Goal: Information Seeking & Learning: Learn about a topic

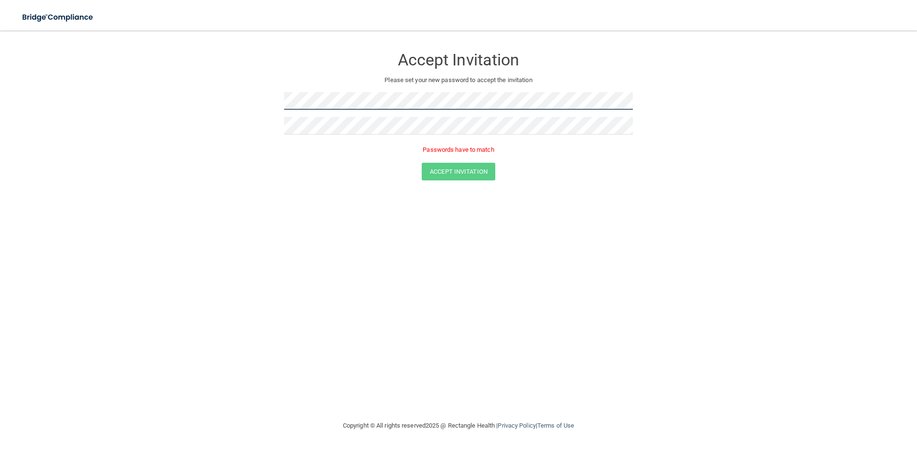
click at [283, 113] on form "Accept Invitation Please set your new password to accept the invitation Passwor…" at bounding box center [458, 116] width 879 height 152
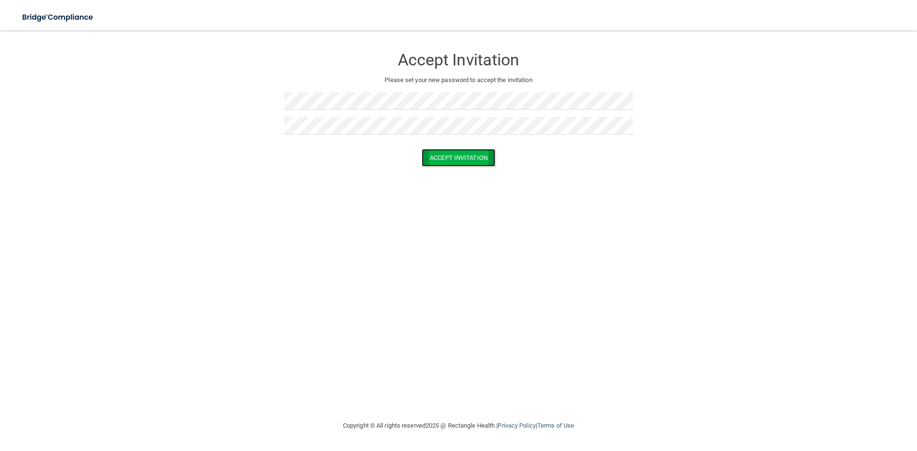
click at [454, 161] on button "Accept Invitation" at bounding box center [459, 158] width 74 height 18
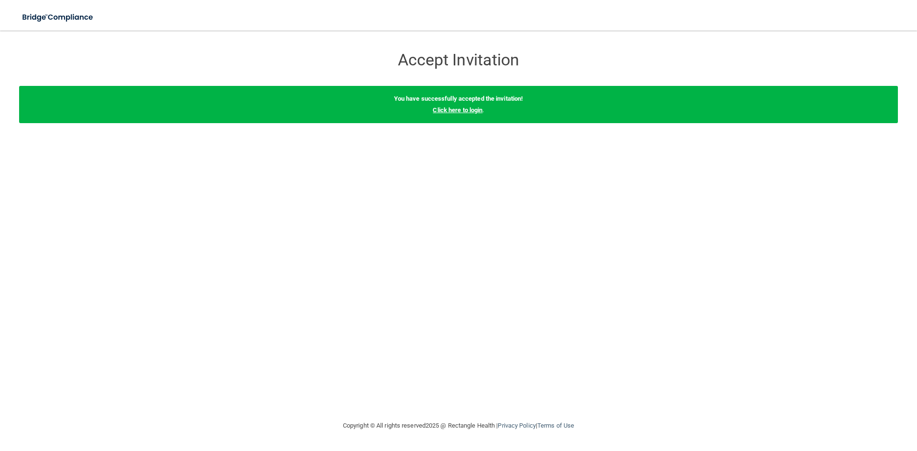
click at [454, 110] on link "Click here to login" at bounding box center [458, 110] width 50 height 7
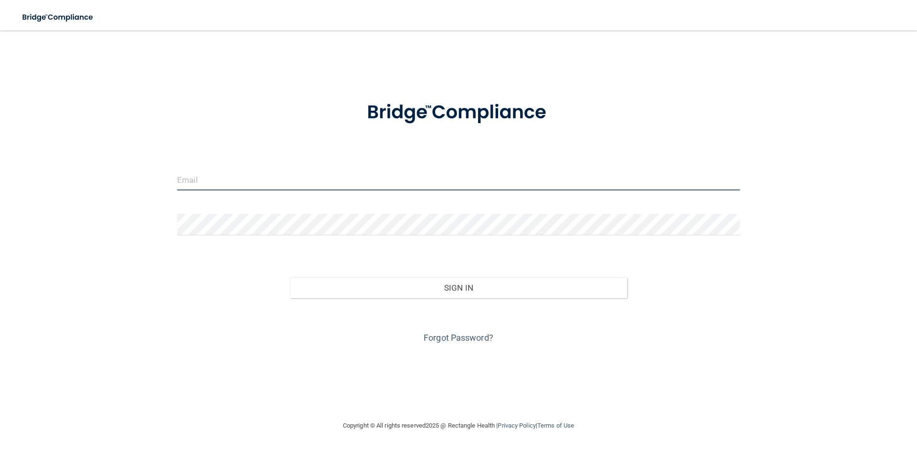
click at [236, 188] on input "email" at bounding box center [458, 179] width 563 height 21
type input "[EMAIL_ADDRESS][DOMAIN_NAME]"
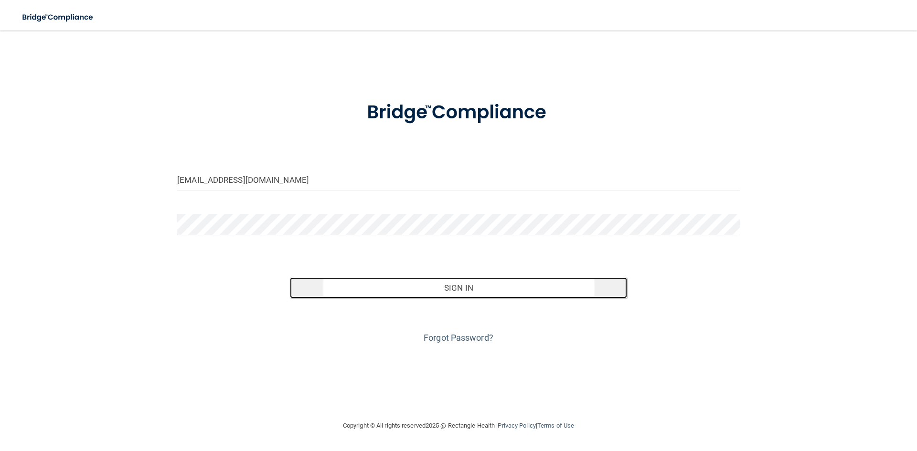
click at [377, 285] on button "Sign In" at bounding box center [459, 288] width 338 height 21
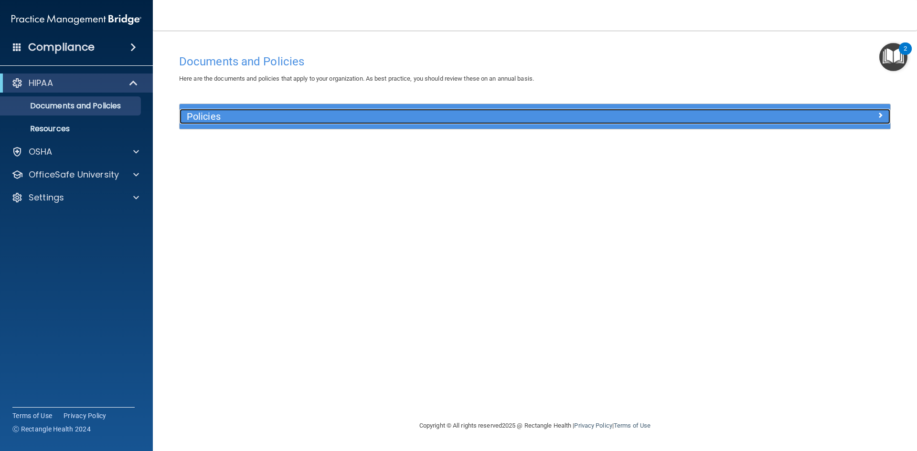
click at [284, 121] on h5 "Policies" at bounding box center [446, 116] width 519 height 11
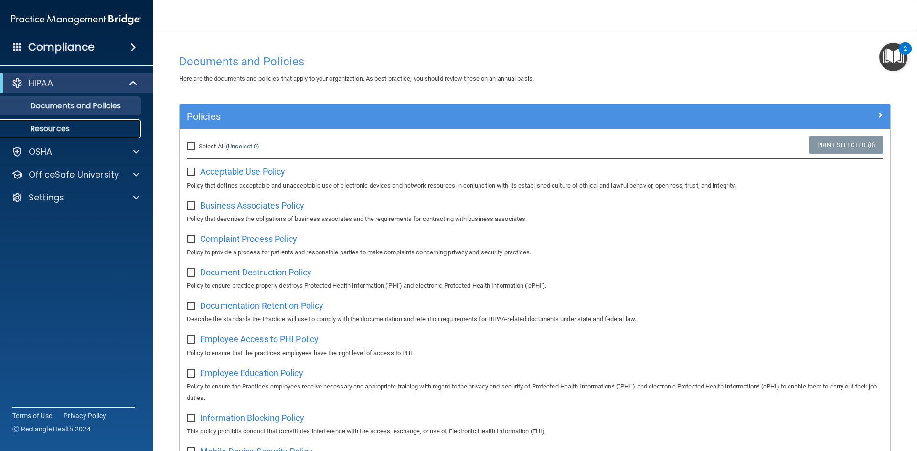
click at [67, 131] on p "Resources" at bounding box center [71, 129] width 130 height 10
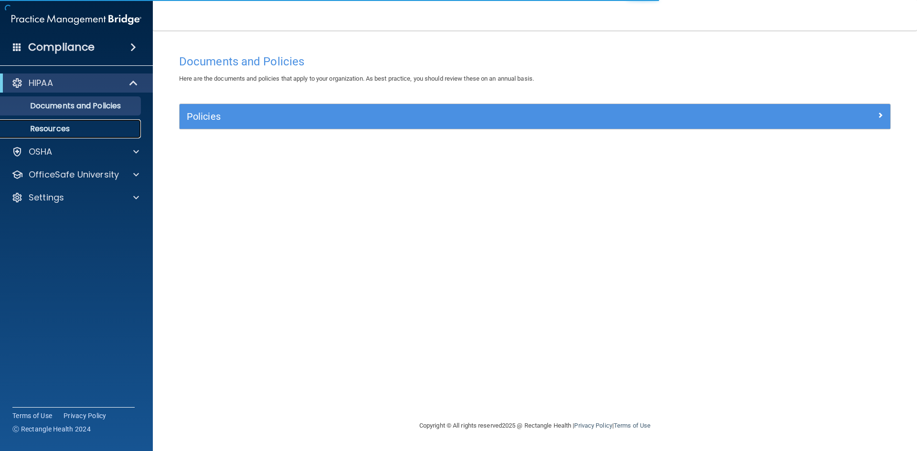
click at [40, 130] on p "Resources" at bounding box center [71, 129] width 130 height 10
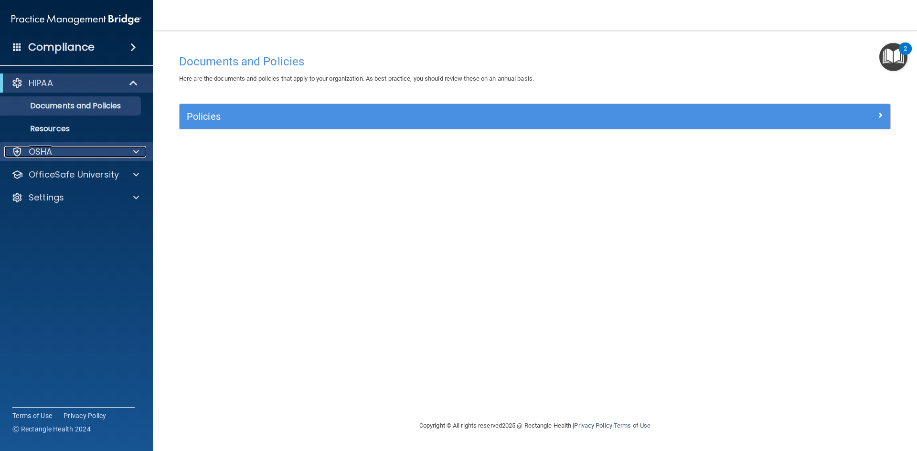
click at [69, 157] on div "OSHA" at bounding box center [63, 151] width 118 height 11
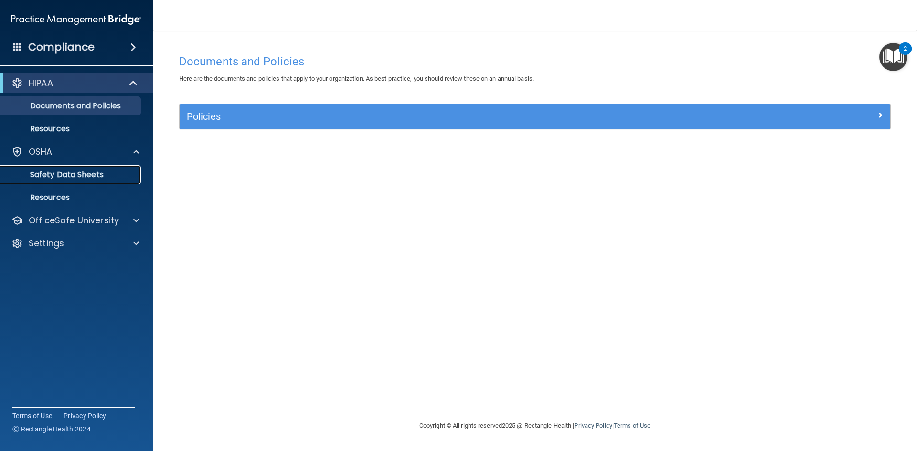
click at [62, 172] on p "Safety Data Sheets" at bounding box center [71, 175] width 130 height 10
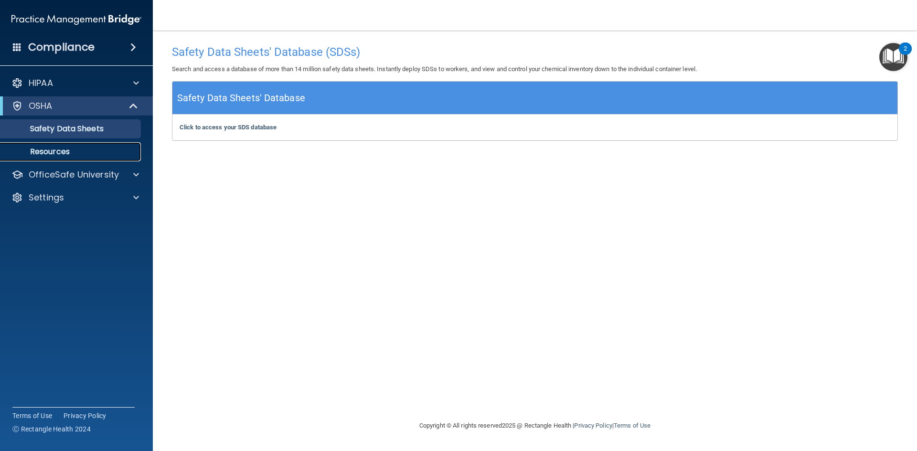
click at [59, 150] on p "Resources" at bounding box center [71, 152] width 130 height 10
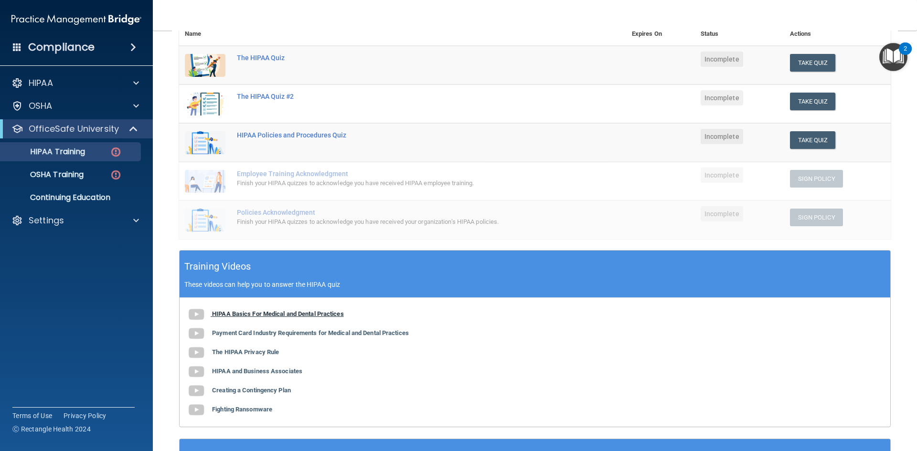
scroll to position [170, 0]
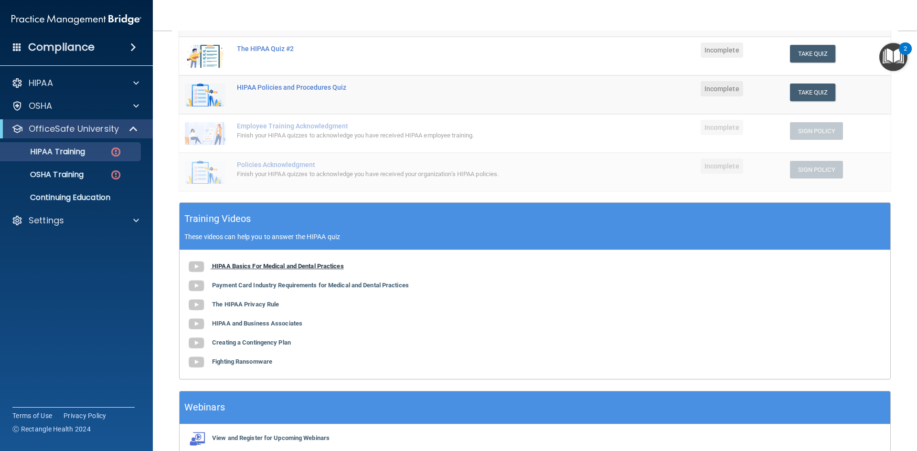
click at [228, 266] on b "HIPAA Basics For Medical and Dental Practices" at bounding box center [278, 266] width 132 height 7
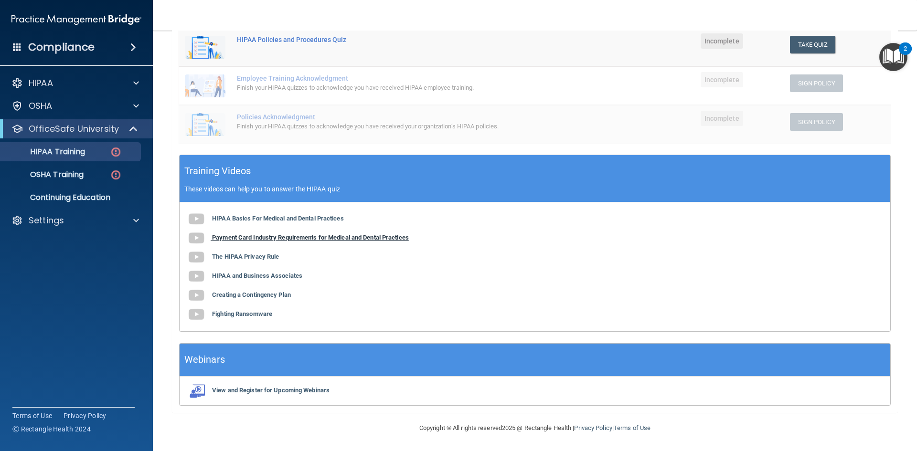
click at [271, 237] on b "Payment Card Industry Requirements for Medical and Dental Practices" at bounding box center [310, 237] width 197 height 7
click at [251, 259] on b "The HIPAA Privacy Rule" at bounding box center [245, 256] width 67 height 7
click at [215, 277] on b "HIPAA and Business Associates" at bounding box center [257, 275] width 90 height 7
click at [247, 293] on b "Creating a Contingency Plan" at bounding box center [251, 294] width 79 height 7
click at [234, 312] on b "Fighting Ransomware" at bounding box center [242, 314] width 60 height 7
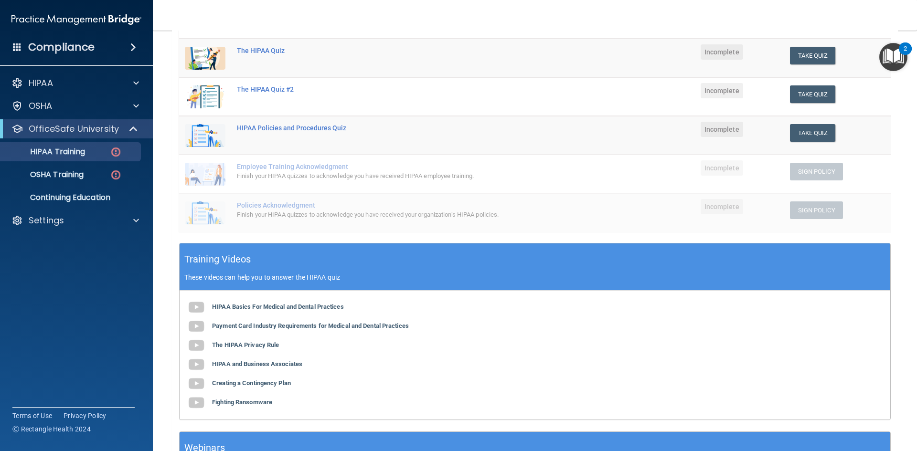
scroll to position [122, 0]
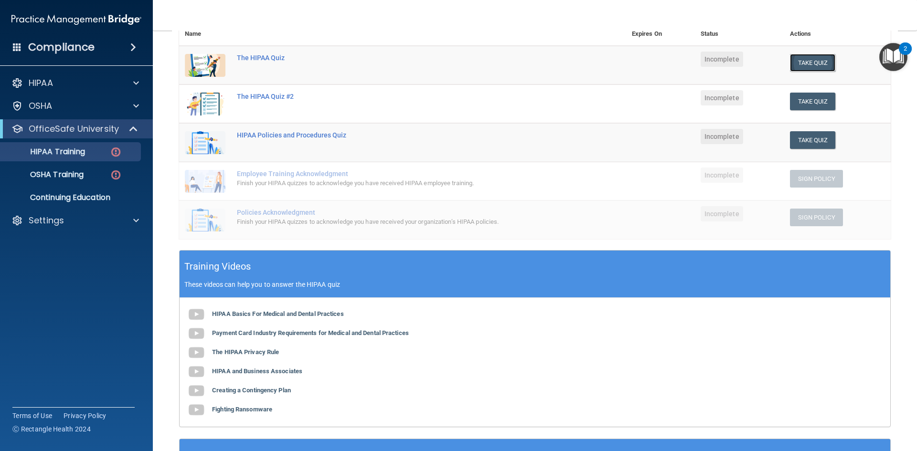
click at [790, 59] on button "Take Quiz" at bounding box center [813, 63] width 46 height 18
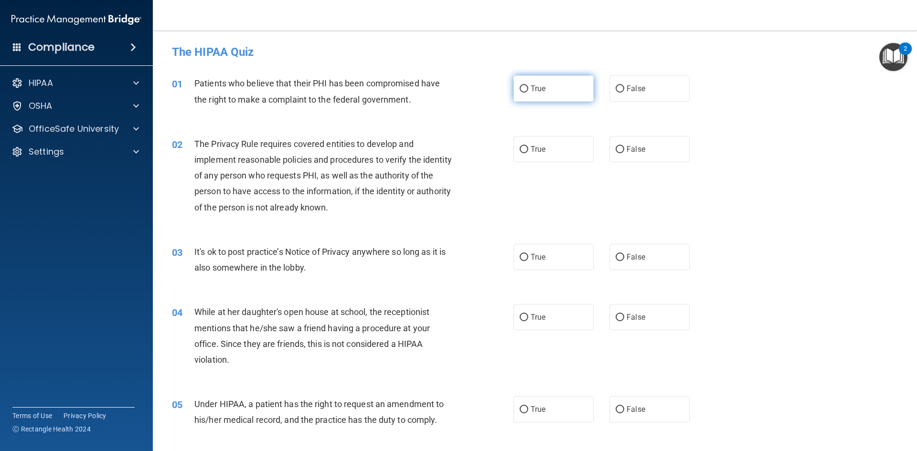
click at [515, 90] on label "True" at bounding box center [554, 88] width 80 height 26
click at [520, 90] on input "True" at bounding box center [524, 89] width 9 height 7
radio input "true"
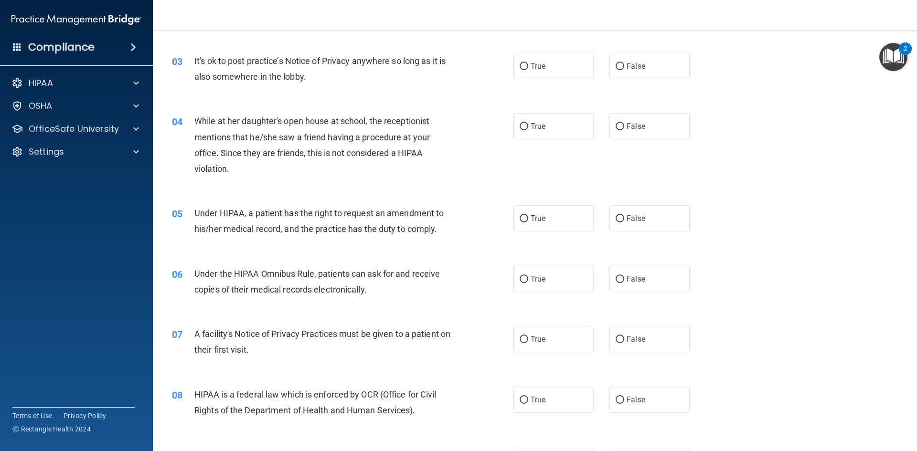
scroll to position [239, 0]
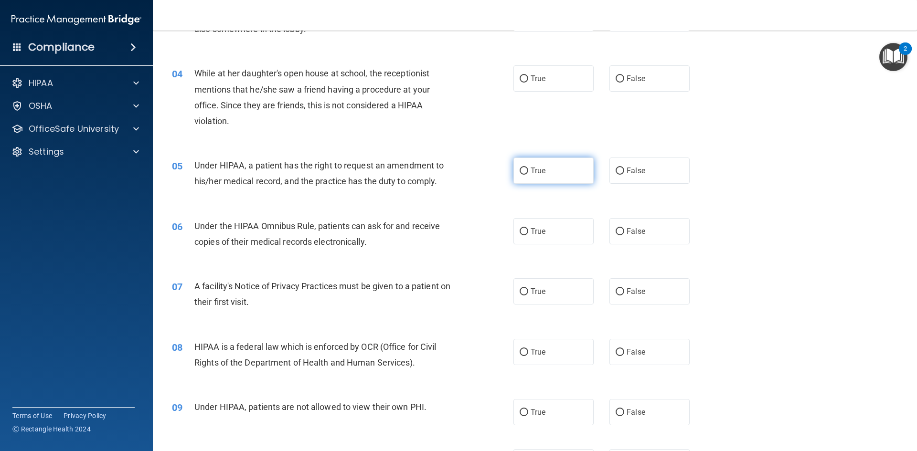
click at [544, 177] on label "True" at bounding box center [554, 171] width 80 height 26
click at [528, 175] on input "True" at bounding box center [524, 171] width 9 height 7
radio input "true"
click at [524, 229] on input "True" at bounding box center [524, 231] width 9 height 7
radio input "true"
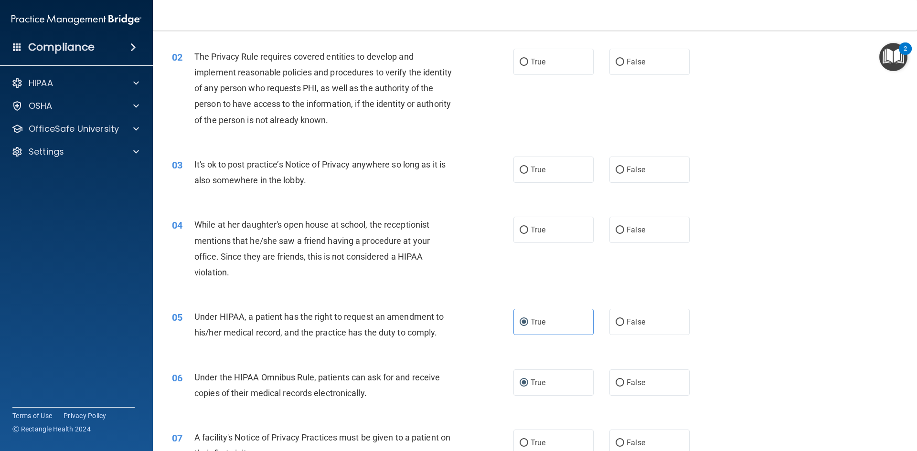
scroll to position [96, 0]
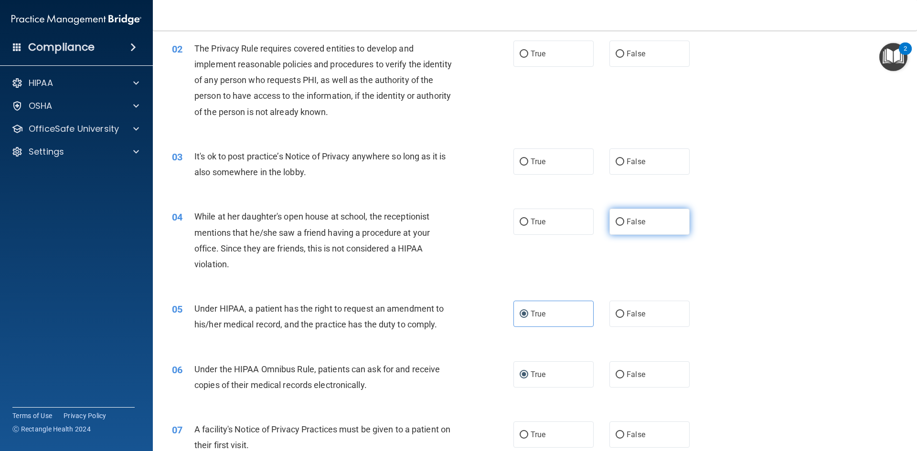
click at [616, 221] on input "False" at bounding box center [620, 222] width 9 height 7
radio input "true"
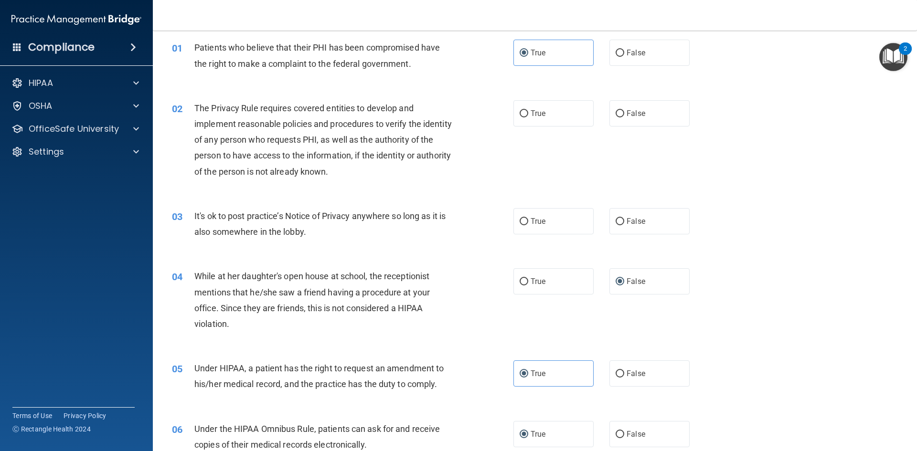
scroll to position [0, 0]
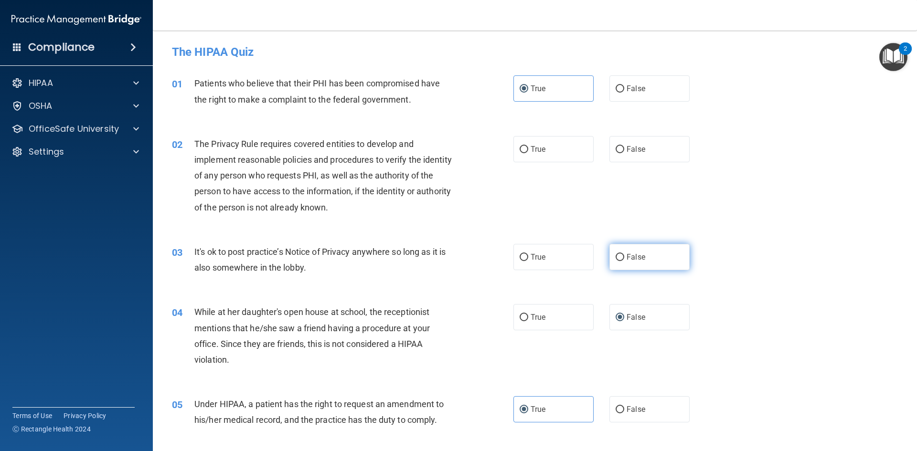
click at [610, 252] on label "False" at bounding box center [650, 257] width 80 height 26
click at [616, 254] on input "False" at bounding box center [620, 257] width 9 height 7
radio input "true"
click at [514, 158] on label "True" at bounding box center [554, 149] width 80 height 26
click at [520, 153] on input "True" at bounding box center [524, 149] width 9 height 7
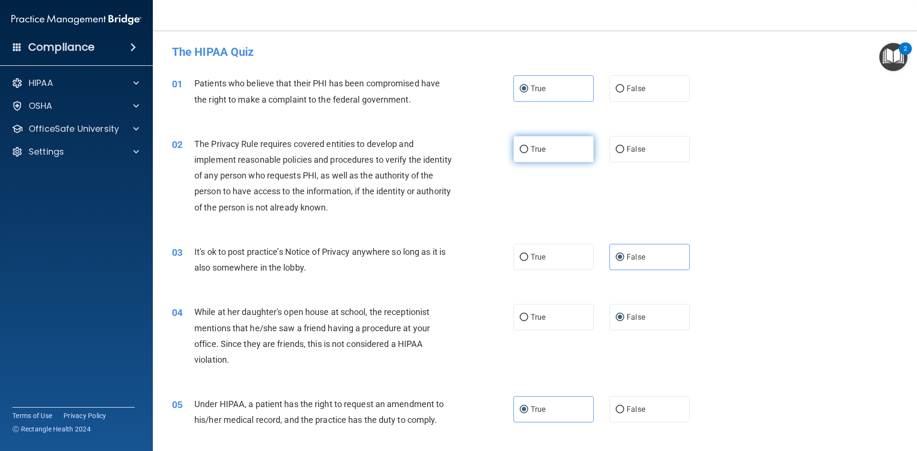
radio input "true"
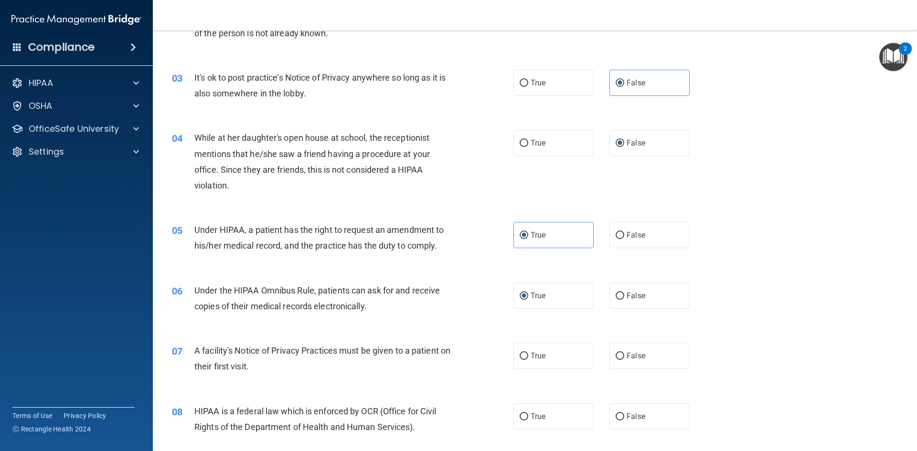
scroll to position [191, 0]
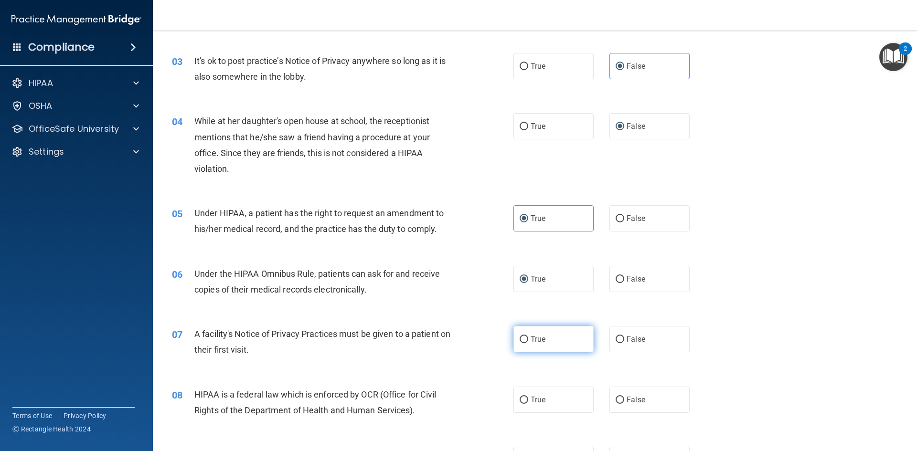
click at [524, 343] on input "True" at bounding box center [524, 339] width 9 height 7
radio input "true"
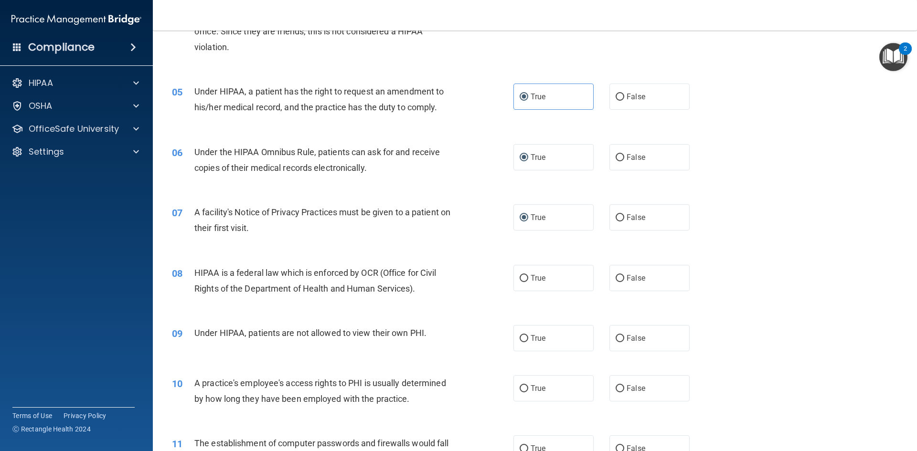
scroll to position [334, 0]
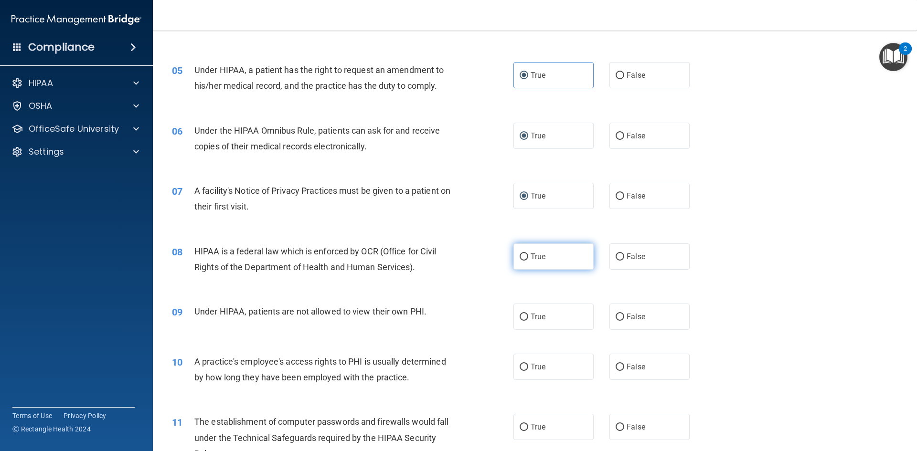
click at [523, 267] on label "True" at bounding box center [554, 257] width 80 height 26
click at [523, 261] on input "True" at bounding box center [524, 257] width 9 height 7
radio input "true"
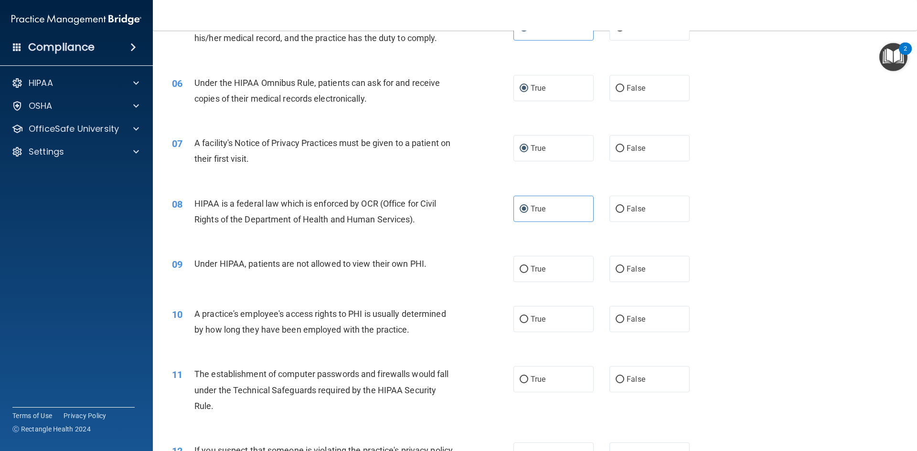
scroll to position [430, 0]
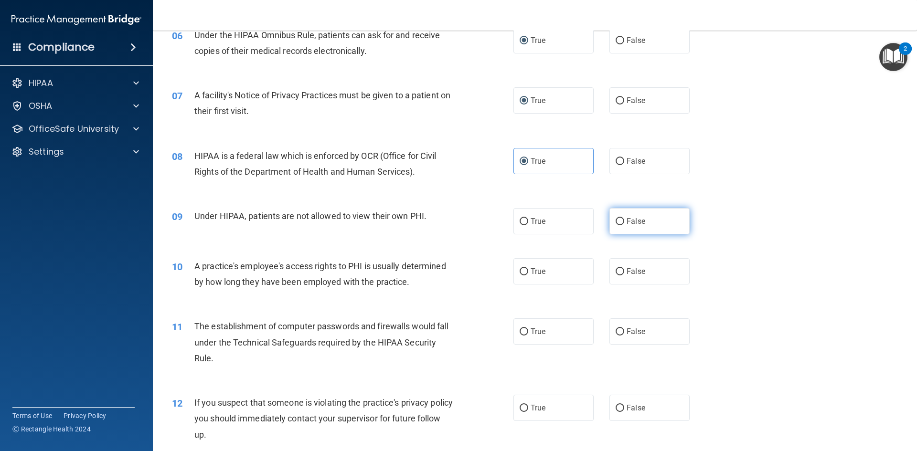
click at [621, 218] on label "False" at bounding box center [650, 221] width 80 height 26
click at [621, 218] on input "False" at bounding box center [620, 221] width 9 height 7
radio input "true"
click at [616, 270] on input "False" at bounding box center [620, 271] width 9 height 7
radio input "true"
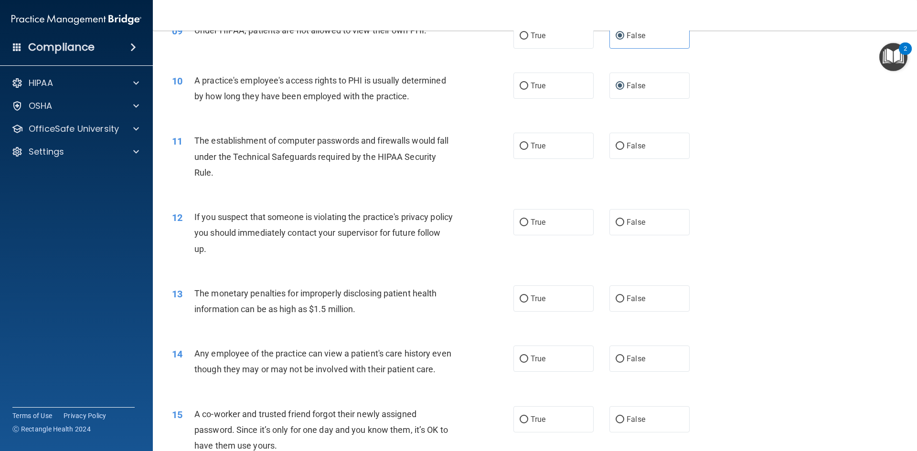
scroll to position [615, 0]
click at [520, 147] on input "True" at bounding box center [524, 146] width 9 height 7
radio input "true"
click at [560, 231] on label "True" at bounding box center [554, 223] width 80 height 26
click at [528, 227] on input "True" at bounding box center [524, 223] width 9 height 7
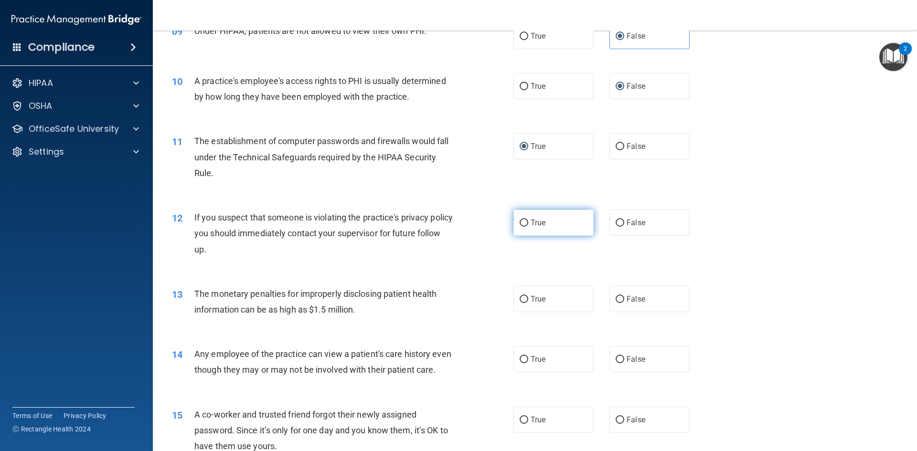
radio input "true"
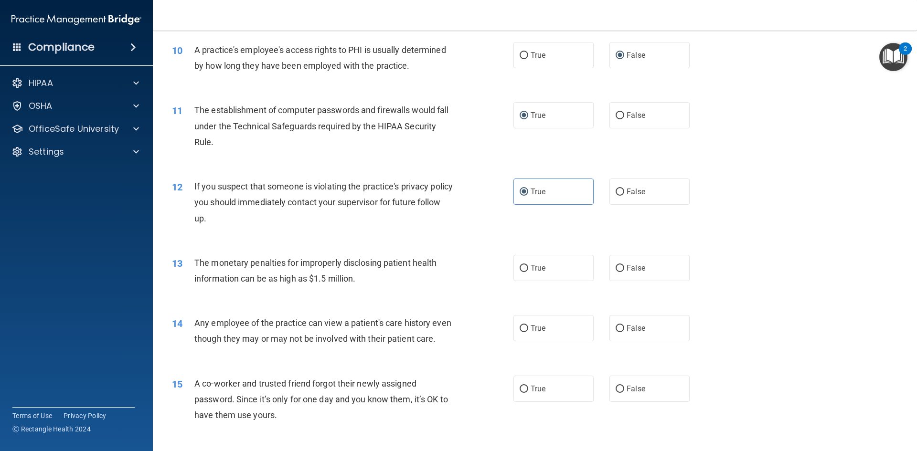
scroll to position [663, 0]
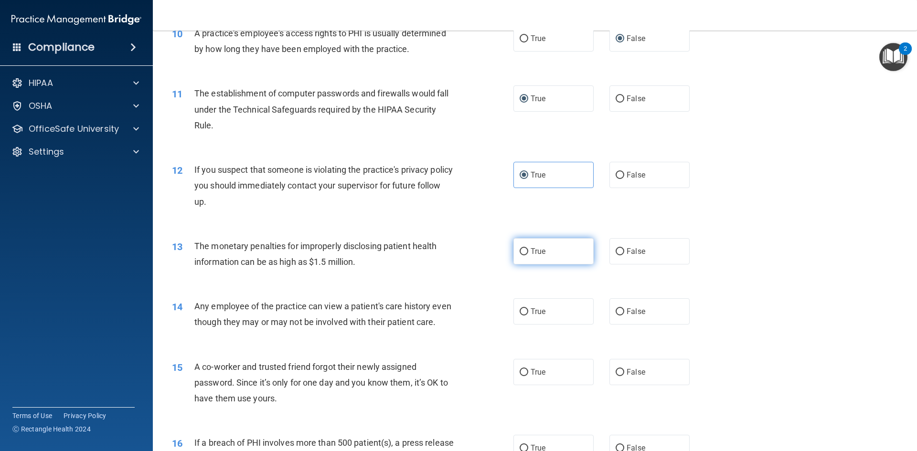
click at [514, 251] on label "True" at bounding box center [554, 251] width 80 height 26
click at [520, 251] on input "True" at bounding box center [524, 251] width 9 height 7
radio input "true"
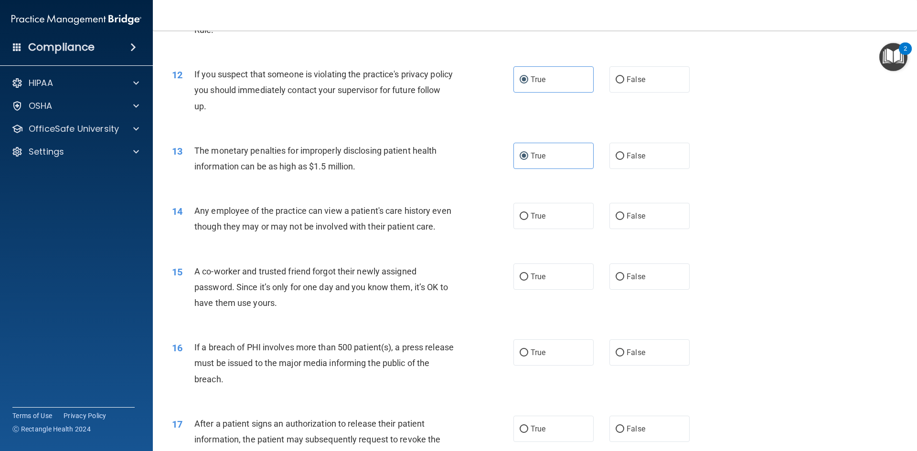
scroll to position [806, 0]
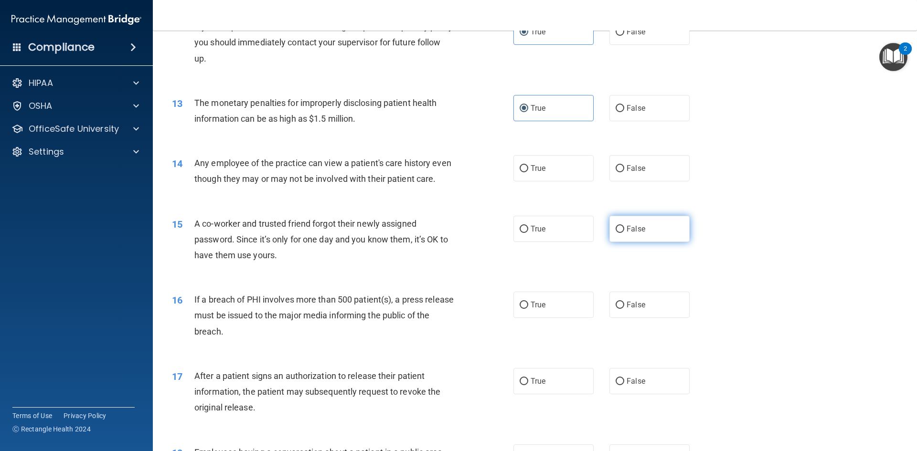
click at [619, 239] on label "False" at bounding box center [650, 229] width 80 height 26
click at [619, 233] on input "False" at bounding box center [620, 229] width 9 height 7
radio input "true"
click at [616, 165] on input "False" at bounding box center [620, 168] width 9 height 7
radio input "true"
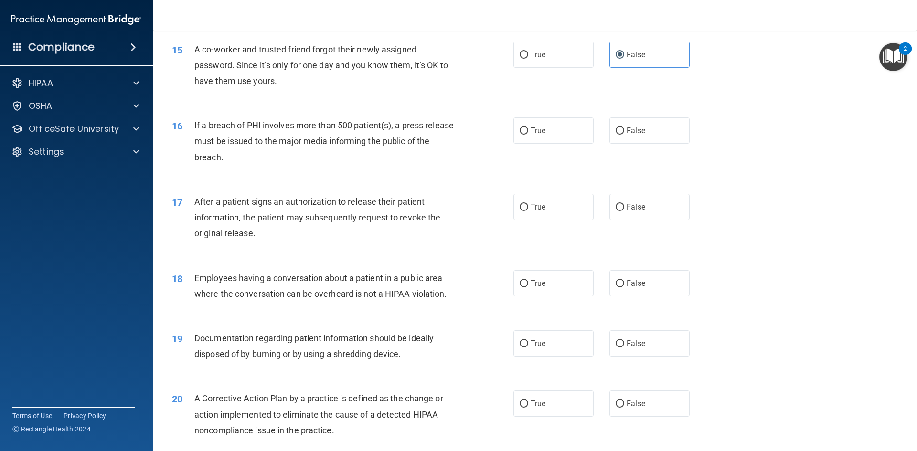
scroll to position [1003, 0]
